Goal: Check status: Check status

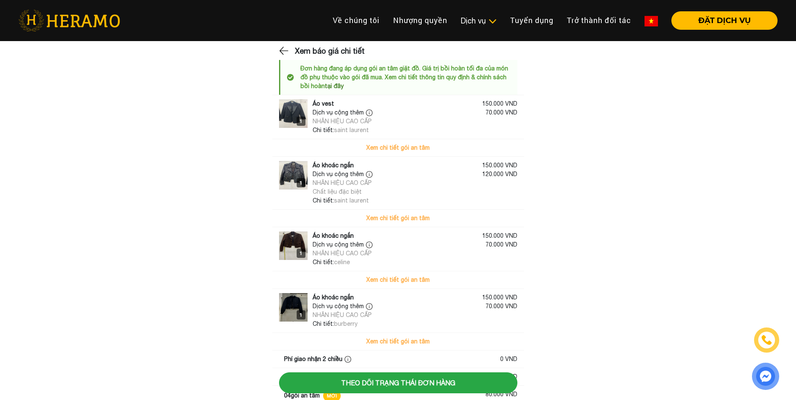
click at [367, 174] on img at bounding box center [369, 174] width 7 height 7
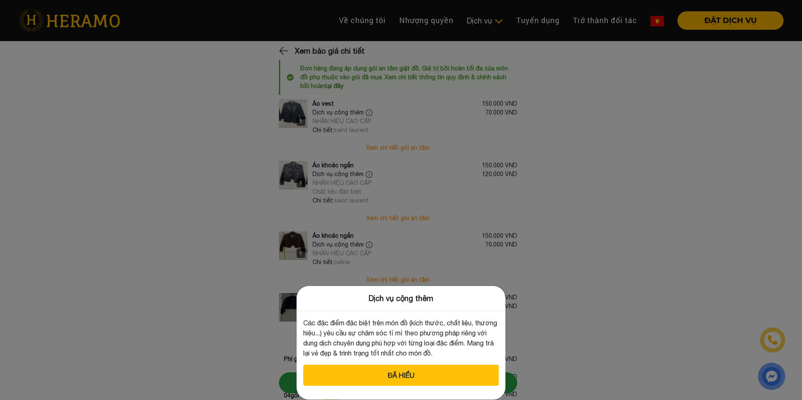
click at [619, 289] on div "Dịch vụ cộng thêm Các đặc điểm đặc biệt trên món đồ (kích thước, chất liệu, thư…" at bounding box center [401, 200] width 802 height 400
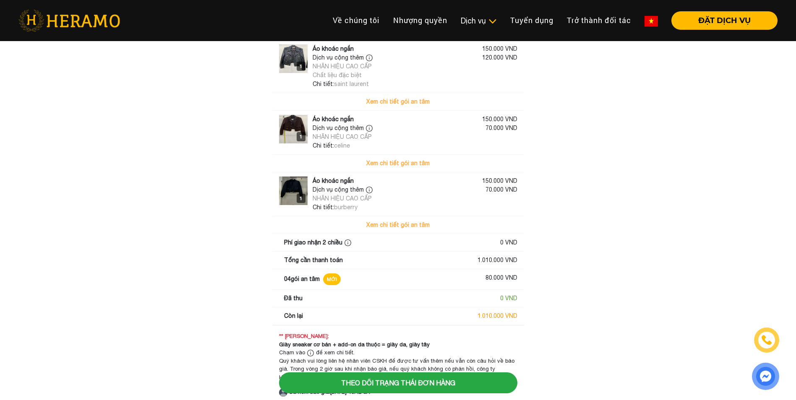
scroll to position [126, 0]
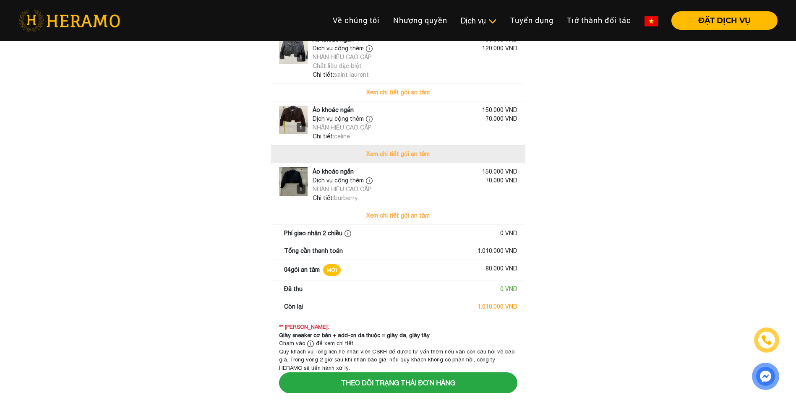
click at [398, 154] on button "Xem chi tiết gói an tâm" at bounding box center [398, 154] width 252 height 17
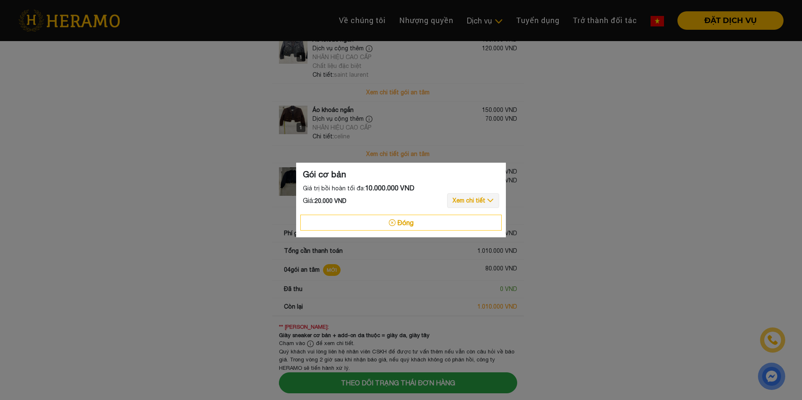
click at [466, 200] on button "Xem chi tiết" at bounding box center [473, 200] width 52 height 15
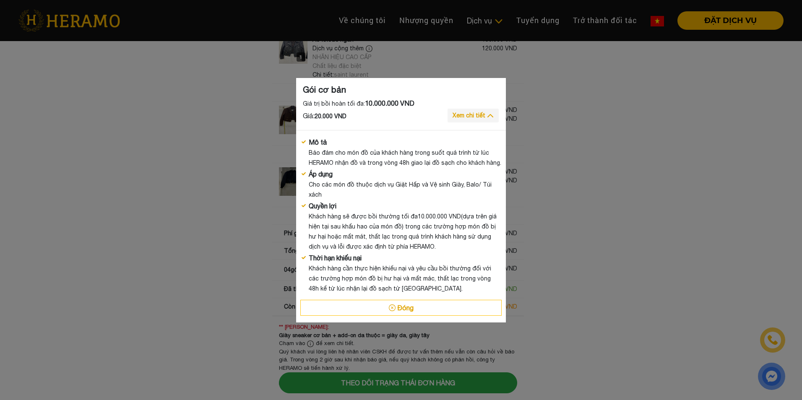
click at [651, 258] on div "Gói cơ bản Giá trị bồi hoàn tối đa: 10.000.000 VND Giá: 20.000 VND Xem chi tiết…" at bounding box center [401, 200] width 802 height 400
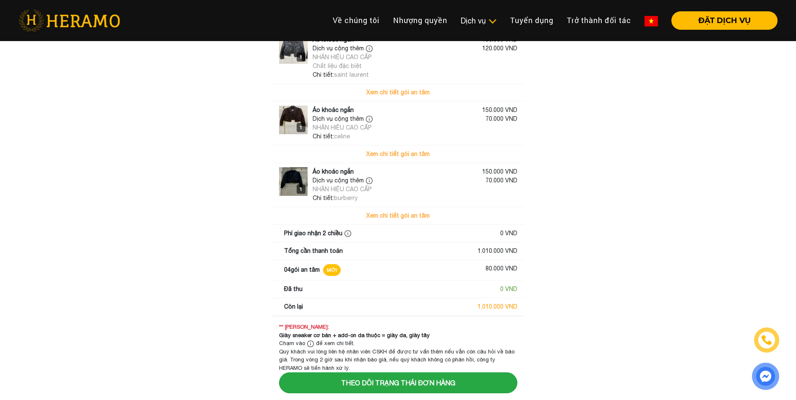
click at [211, 283] on main "Xem báo giá chi tiết Đơn hàng đang áp dụng gói an tâm giặt đồ. Giá trị bồi hoàn…" at bounding box center [398, 153] width 796 height 468
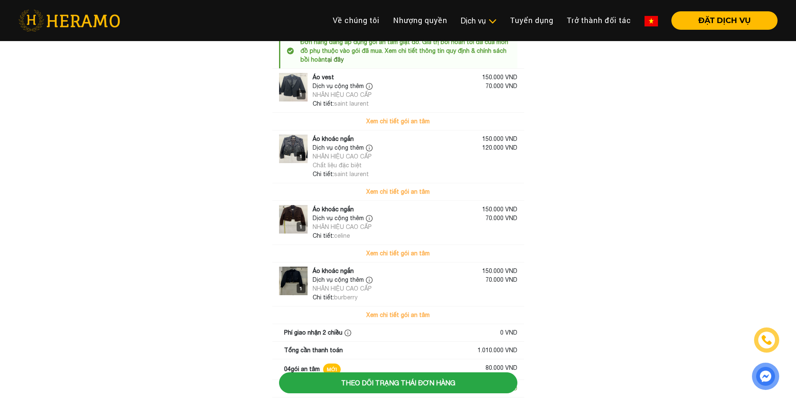
scroll to position [17, 0]
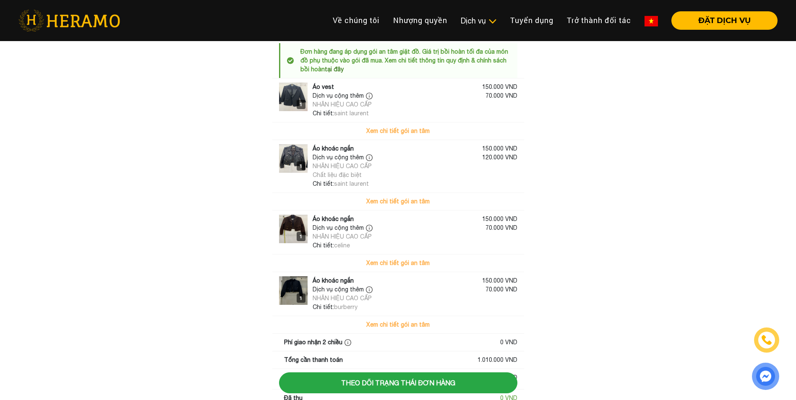
click at [368, 94] on img at bounding box center [369, 96] width 7 height 7
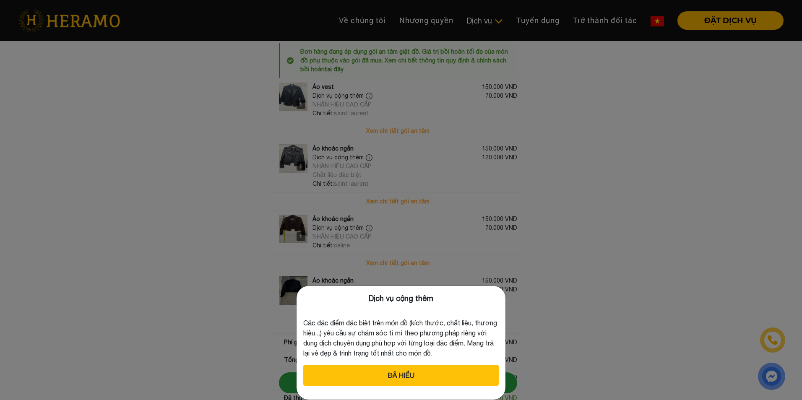
drag, startPoint x: 707, startPoint y: 209, endPoint x: 697, endPoint y: 160, distance: 49.7
click at [706, 209] on div "Dịch vụ cộng thêm Các đặc điểm đặc biệt trên món đồ (kích thước, chất liệu, thư…" at bounding box center [401, 200] width 802 height 400
